Goal: Task Accomplishment & Management: Manage account settings

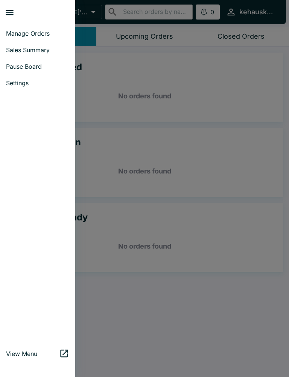
scroll to position [0, 0]
click at [19, 8] on div at bounding box center [40, 12] width 71 height 19
click at [45, 26] on link "Manage Orders" at bounding box center [37, 33] width 75 height 17
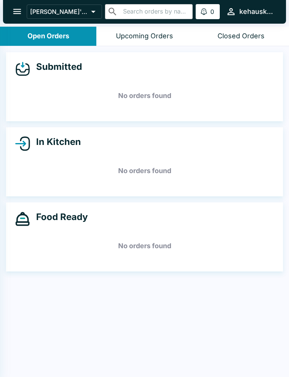
scroll to position [0, 0]
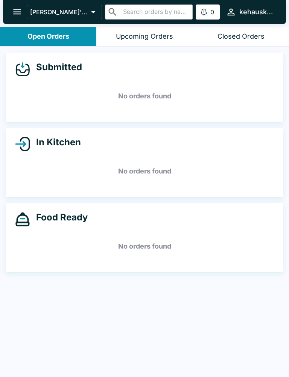
click at [17, 8] on icon "open drawer" at bounding box center [17, 12] width 10 height 10
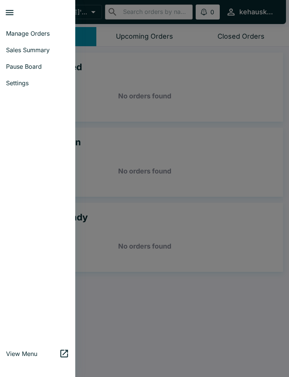
click at [27, 78] on link "Settings" at bounding box center [37, 83] width 75 height 17
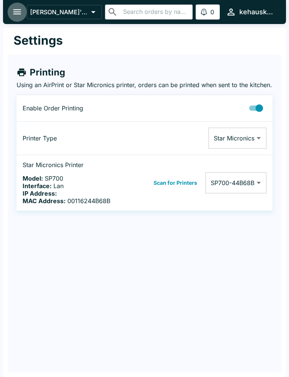
click at [12, 15] on button "open drawer" at bounding box center [17, 11] width 19 height 19
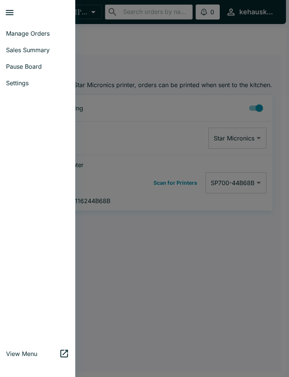
click at [47, 47] on span "Sales Summary" at bounding box center [37, 50] width 63 height 8
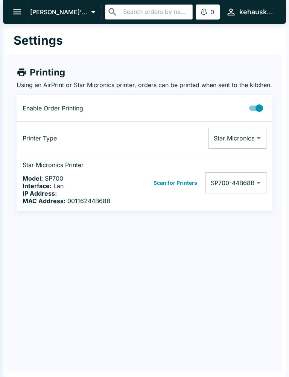
select select "03:00"
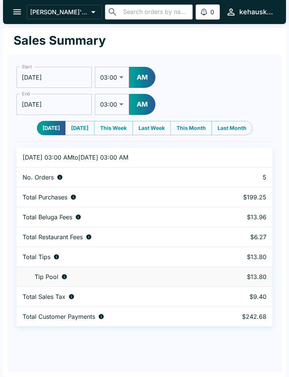
click at [116, 127] on button "This Week" at bounding box center [113, 128] width 39 height 14
click at [155, 128] on button "Last Week" at bounding box center [151, 128] width 38 height 14
type input "[DATE]"
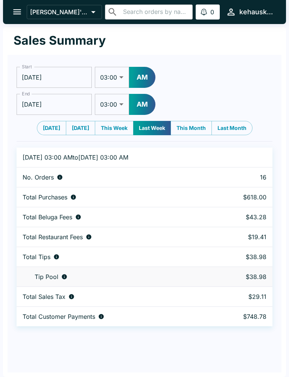
click at [45, 76] on input "[DATE]" at bounding box center [54, 77] width 75 height 21
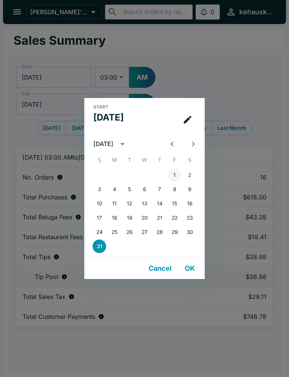
click at [176, 175] on button "1" at bounding box center [175, 175] width 14 height 14
click at [190, 266] on button "OK" at bounding box center [189, 268] width 24 height 15
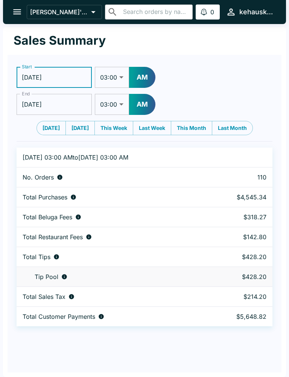
click at [53, 78] on input "[DATE]" at bounding box center [54, 77] width 75 height 21
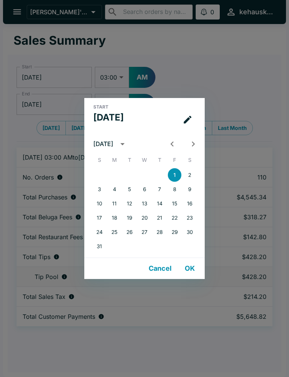
click at [194, 143] on icon "Next month" at bounding box center [193, 144] width 10 height 10
click at [113, 172] on button "1" at bounding box center [114, 175] width 14 height 14
type input "[DATE]"
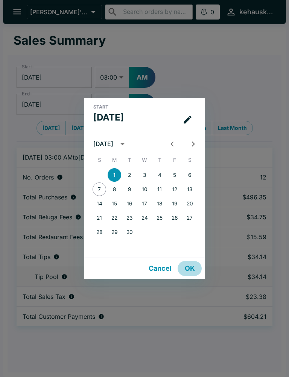
click at [188, 266] on button "OK" at bounding box center [189, 268] width 24 height 15
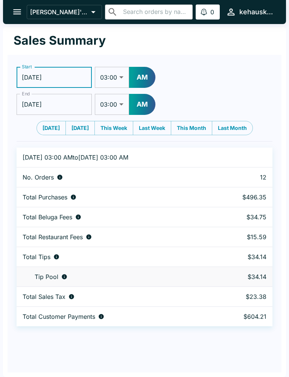
click at [16, 15] on icon "open drawer" at bounding box center [17, 12] width 10 height 10
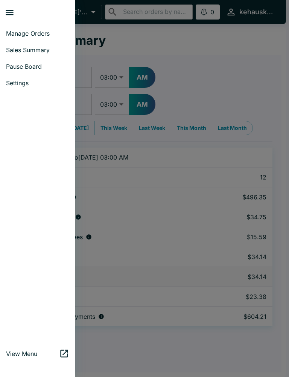
click at [48, 27] on link "Manage Orders" at bounding box center [37, 33] width 75 height 17
